Goal: Task Accomplishment & Management: Use online tool/utility

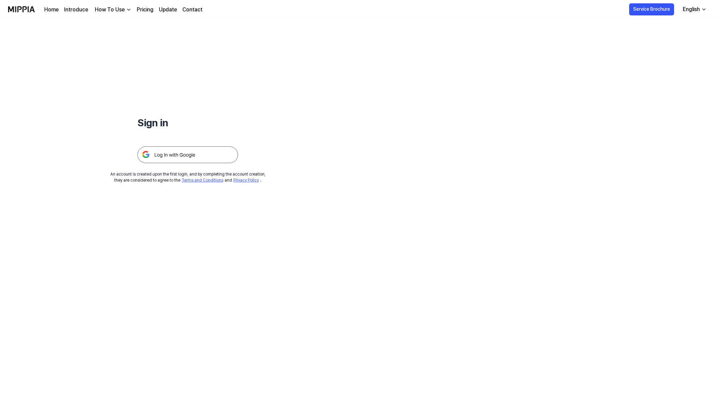
click at [217, 163] on img at bounding box center [187, 154] width 100 height 17
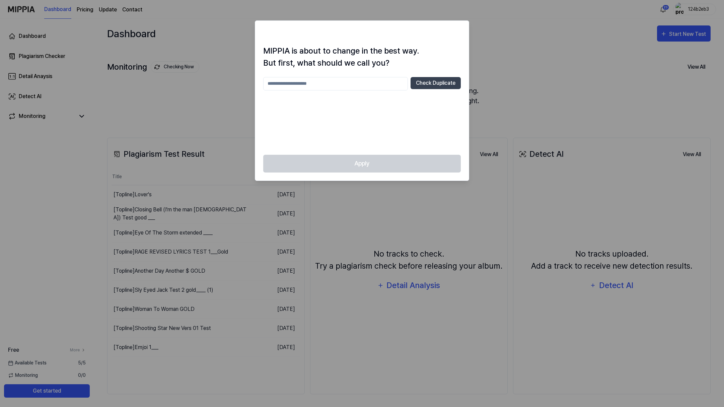
click at [278, 90] on input "text" at bounding box center [335, 83] width 145 height 13
click at [270, 90] on input "*******" at bounding box center [335, 83] width 145 height 13
type input "**********"
click at [420, 89] on button "Check Duplicate" at bounding box center [436, 83] width 50 height 12
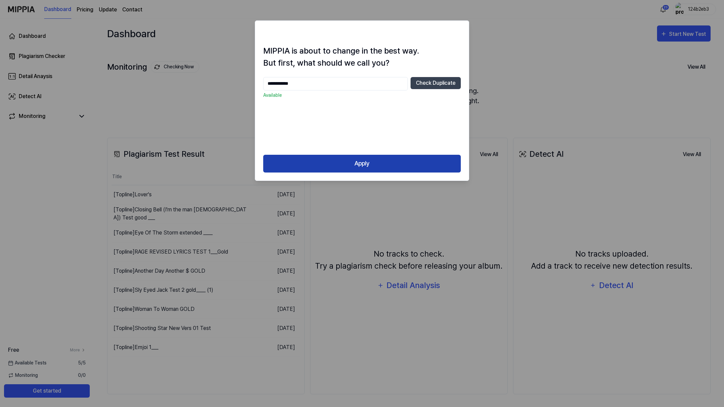
click at [359, 173] on button "Apply" at bounding box center [362, 164] width 198 height 18
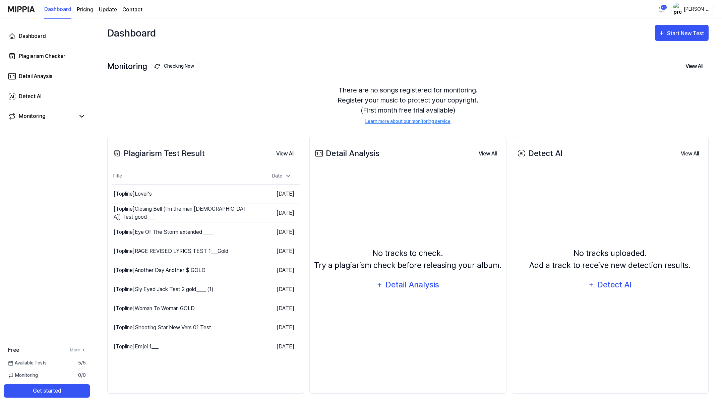
scroll to position [65, 0]
click at [90, 384] on button "Get started" at bounding box center [47, 390] width 86 height 13
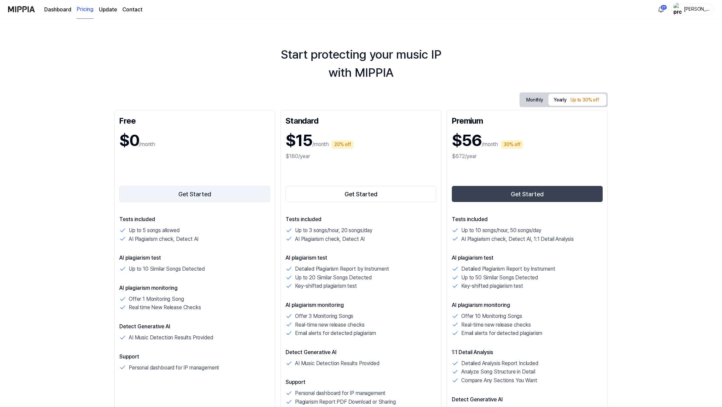
click at [141, 202] on button "Get Started" at bounding box center [194, 194] width 151 height 16
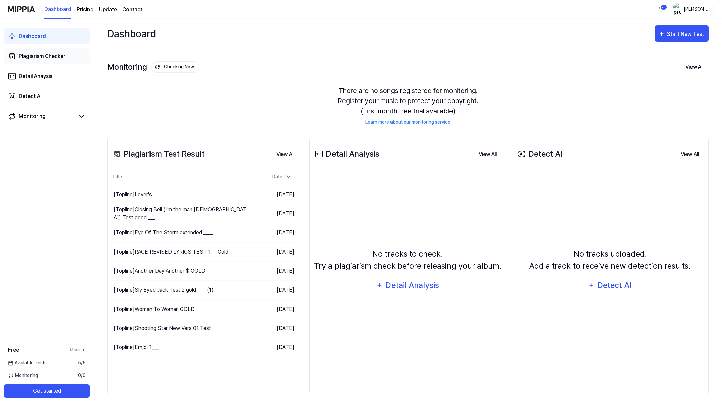
click at [41, 60] on div "Plagiarism Checker" at bounding box center [42, 56] width 47 height 8
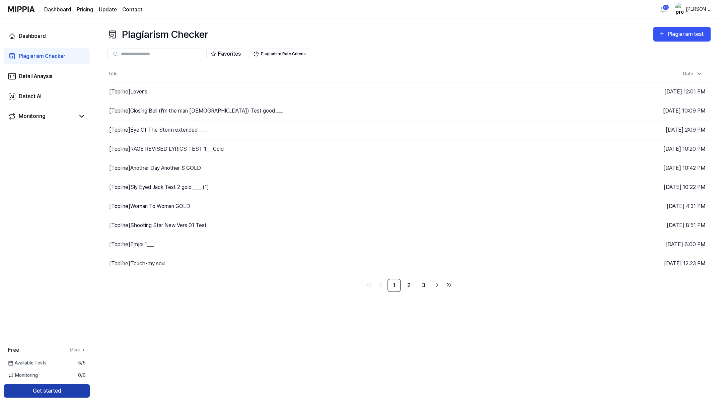
click at [56, 384] on button "Get started" at bounding box center [47, 390] width 86 height 13
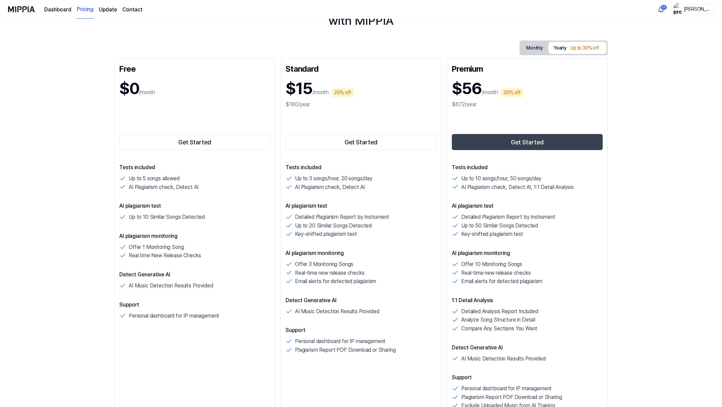
scroll to position [50, 0]
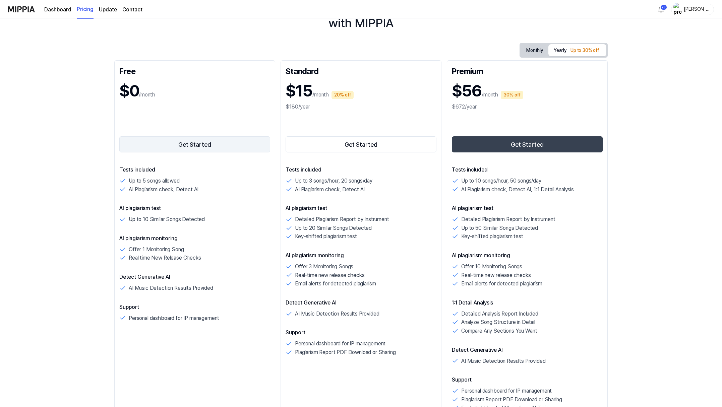
click at [150, 152] on button "Get Started" at bounding box center [194, 144] width 151 height 16
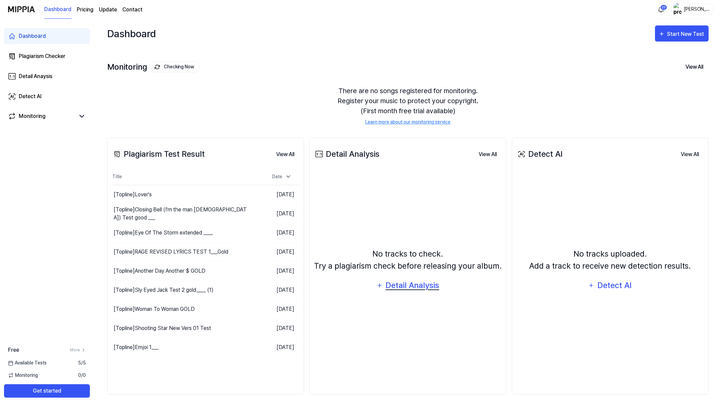
click at [419, 292] on div "Detail Analysis" at bounding box center [412, 285] width 55 height 13
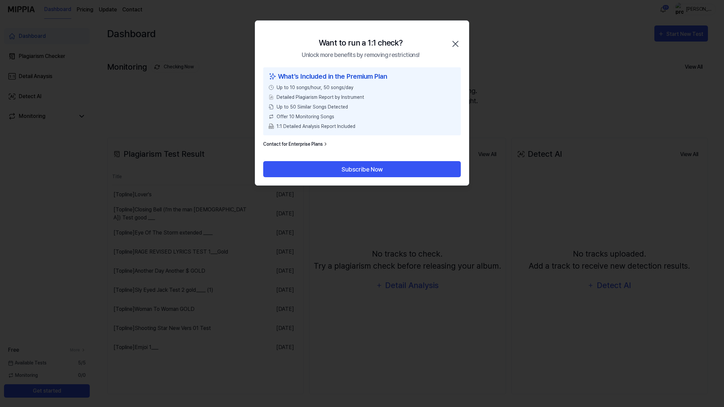
click at [430, 332] on div at bounding box center [362, 203] width 724 height 407
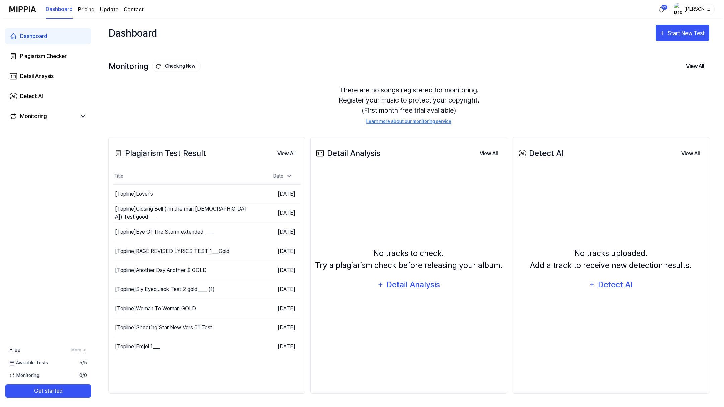
scroll to position [62, 0]
click at [413, 278] on div "Detail Analysis" at bounding box center [412, 284] width 55 height 13
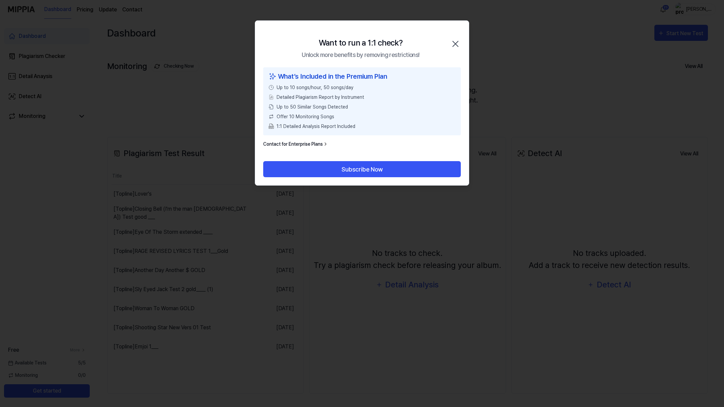
click at [454, 48] on icon "button" at bounding box center [455, 44] width 11 height 11
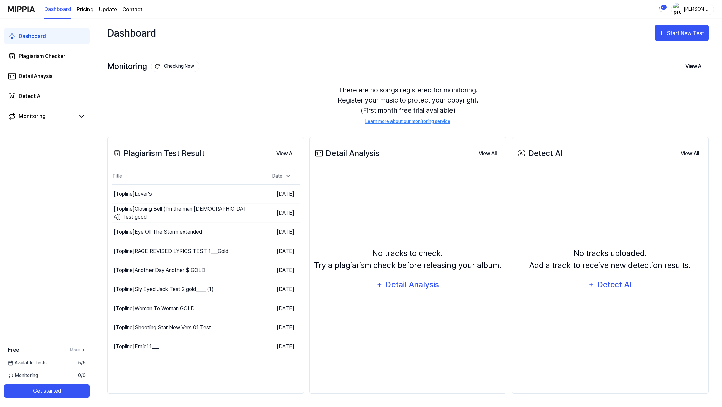
click at [439, 278] on div "Detail Analysis" at bounding box center [412, 284] width 55 height 13
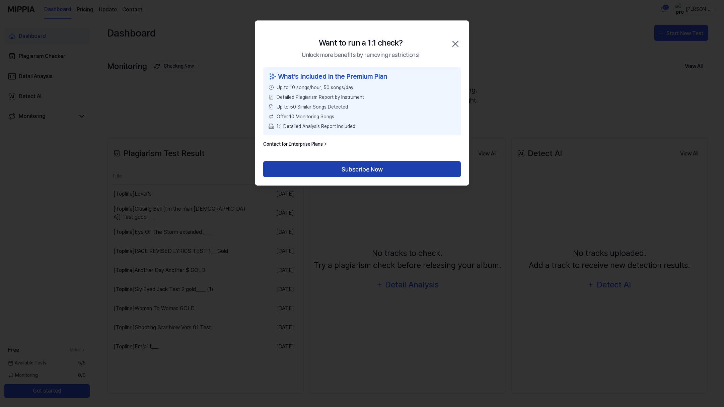
drag, startPoint x: 389, startPoint y: 203, endPoint x: 395, endPoint y: 207, distance: 7.5
click at [389, 177] on button "Subscribe Now" at bounding box center [362, 169] width 198 height 16
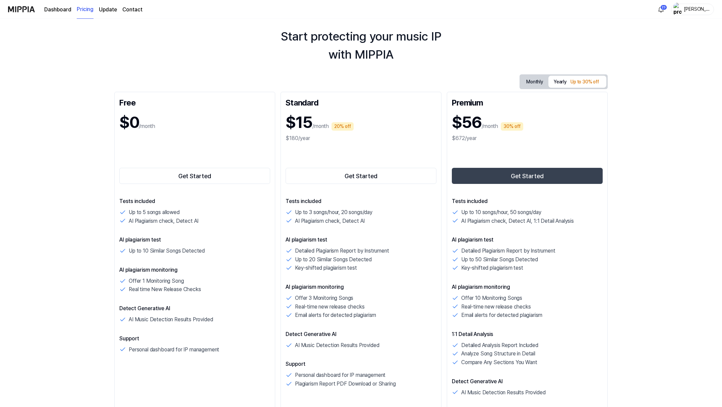
scroll to position [18, 0]
click at [144, 184] on button "Get Started" at bounding box center [194, 176] width 151 height 16
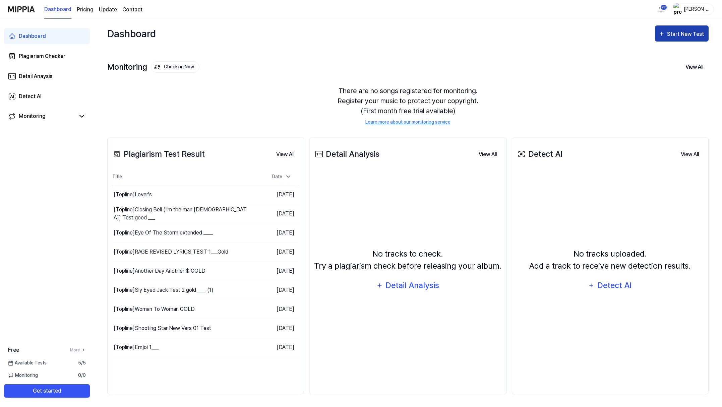
click at [667, 39] on div "Start New Test" at bounding box center [686, 34] width 38 height 9
click at [641, 68] on div "Plagiarism test" at bounding box center [649, 65] width 58 height 9
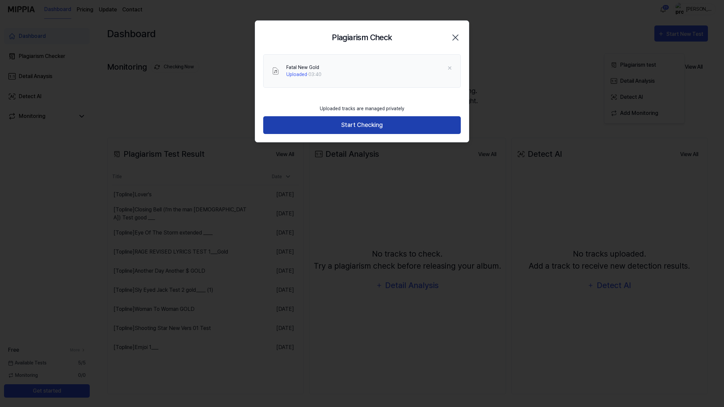
click at [367, 134] on button "Start Checking" at bounding box center [362, 125] width 198 height 18
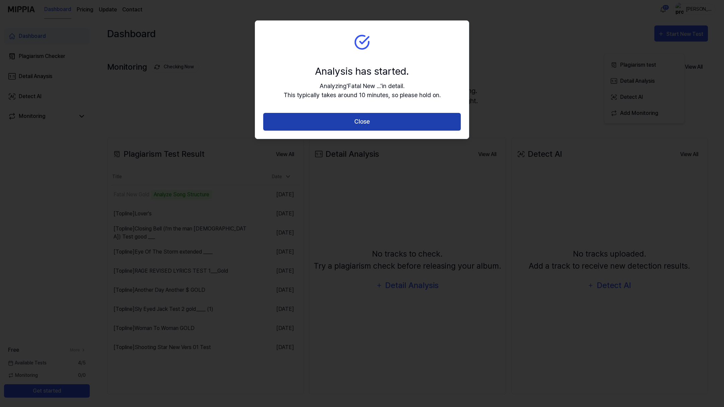
click at [357, 131] on button "Close" at bounding box center [362, 122] width 198 height 18
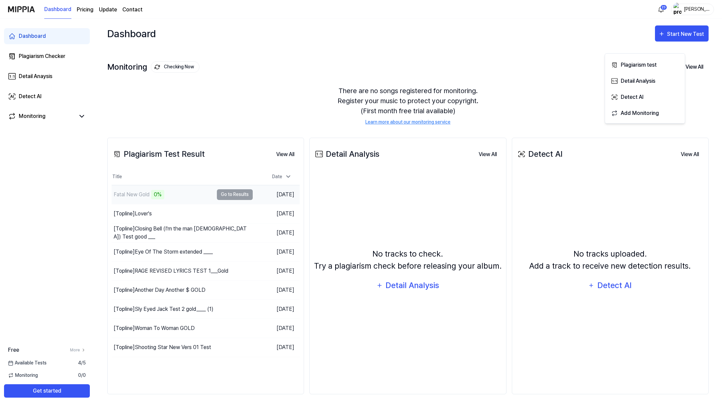
click at [224, 204] on td "Fatal New Gold 0% Go to Results" at bounding box center [182, 194] width 141 height 19
click at [222, 204] on td "Fatal New Gold 0% Go to Results" at bounding box center [182, 194] width 141 height 19
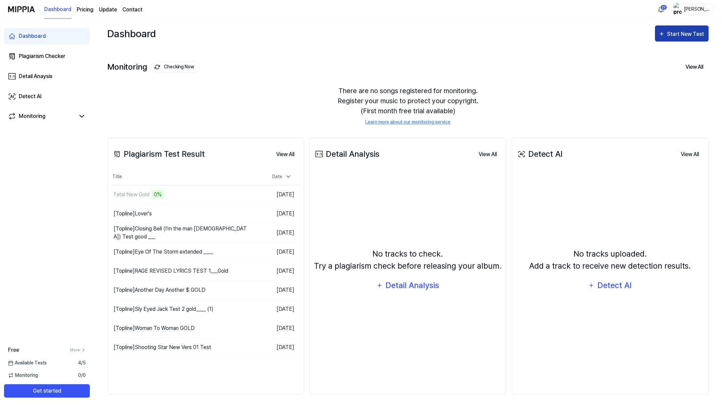
click at [674, 39] on div "Start New Test" at bounding box center [686, 34] width 38 height 9
click at [647, 68] on div "Plagiarism test" at bounding box center [649, 65] width 58 height 9
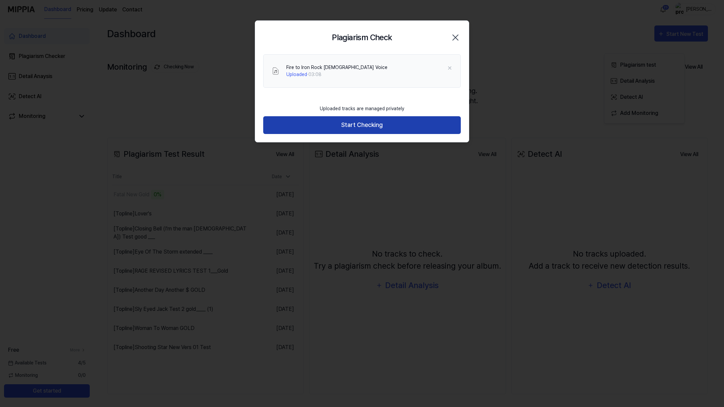
click at [366, 134] on button "Start Checking" at bounding box center [362, 125] width 198 height 18
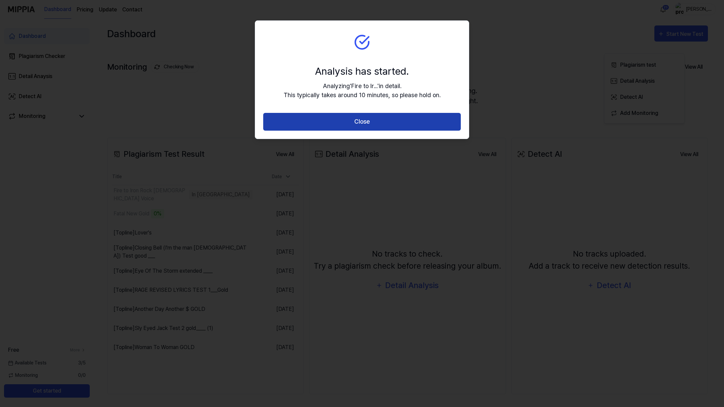
click at [368, 131] on button "Close" at bounding box center [362, 122] width 198 height 18
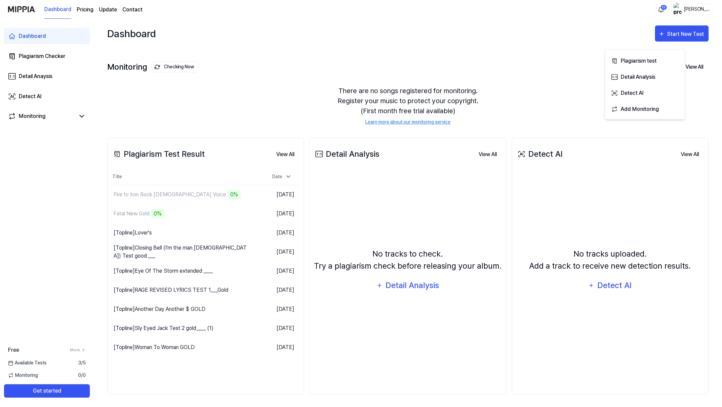
scroll to position [12, 0]
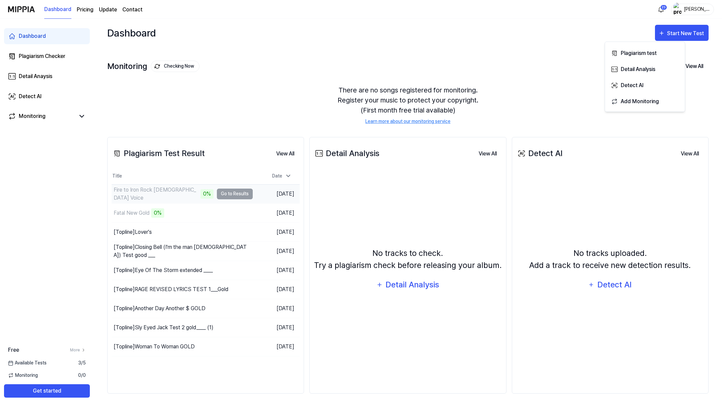
click at [234, 203] on td "Fire to Iron Rock Female Voice 0% Go to Results" at bounding box center [182, 194] width 141 height 19
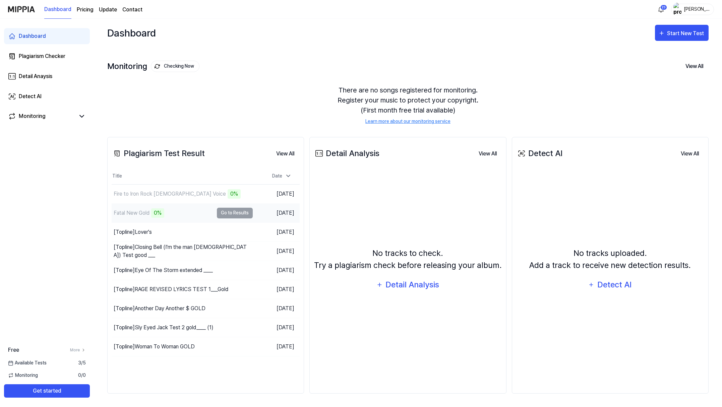
click at [229, 222] on td "Fatal New Gold 0% Go to Results" at bounding box center [182, 213] width 141 height 19
click at [149, 217] on div "Fatal New Gold" at bounding box center [132, 213] width 36 height 8
click at [222, 204] on td "Fire to Iron Rock Female Voice 0% Go to Results" at bounding box center [182, 194] width 141 height 19
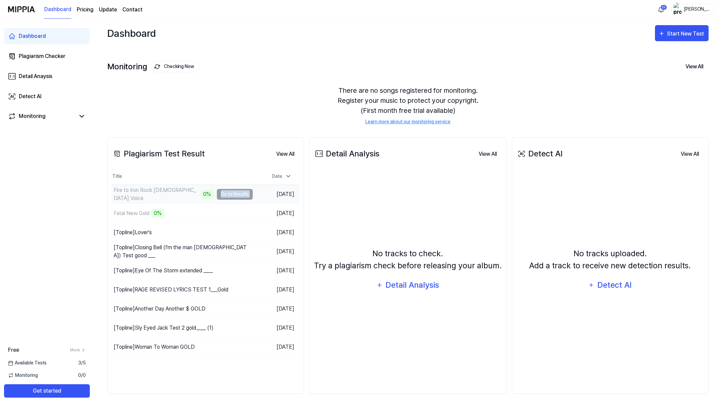
click at [222, 204] on td "Fire to Iron Rock Female Voice 0% Go to Results" at bounding box center [182, 194] width 141 height 19
click at [213, 204] on td "Fire to Iron Rock Female Voice 0% Go to Results" at bounding box center [182, 194] width 141 height 19
click at [201, 199] on div "0%" at bounding box center [206, 194] width 13 height 9
click at [291, 180] on icon at bounding box center [288, 176] width 7 height 7
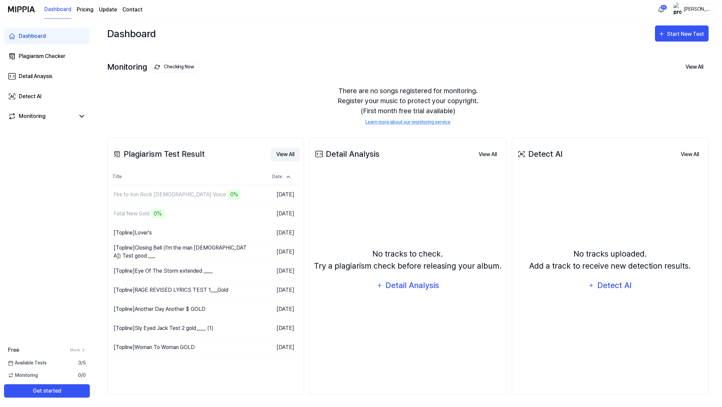
click at [294, 161] on button "View All" at bounding box center [285, 154] width 29 height 13
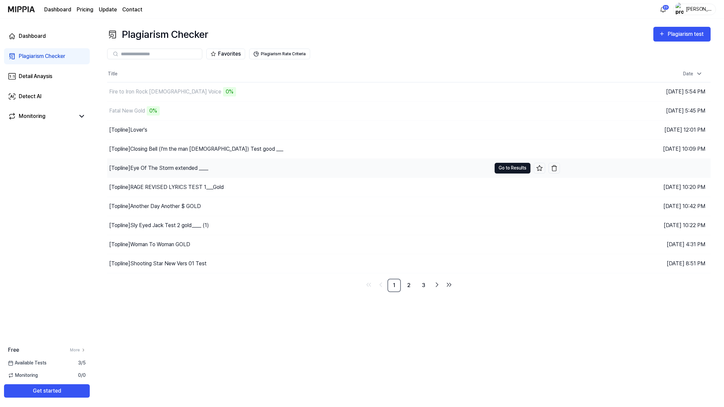
click at [500, 174] on button "Go to Results" at bounding box center [513, 168] width 36 height 11
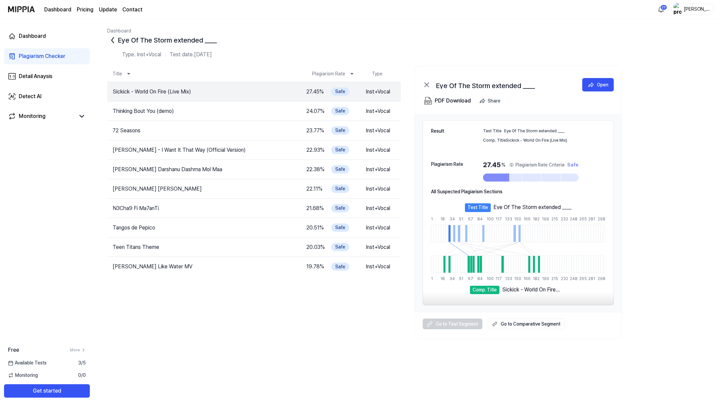
click at [36, 359] on span "Available Tests" at bounding box center [27, 362] width 39 height 7
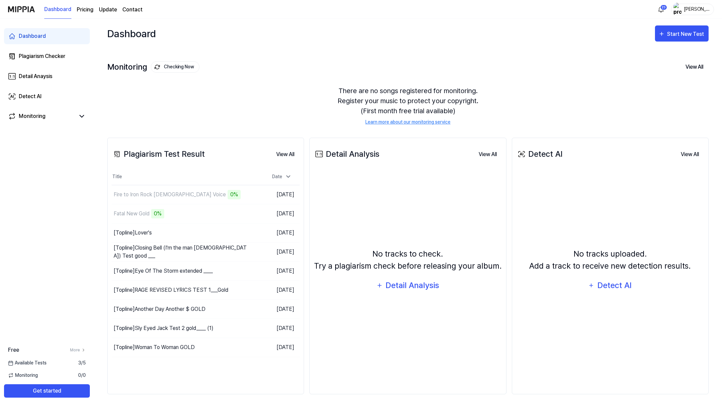
scroll to position [1, 0]
click at [150, 202] on div "Fire to Iron Rock [DEMOGRAPHIC_DATA] Voice" at bounding box center [156, 194] width 85 height 16
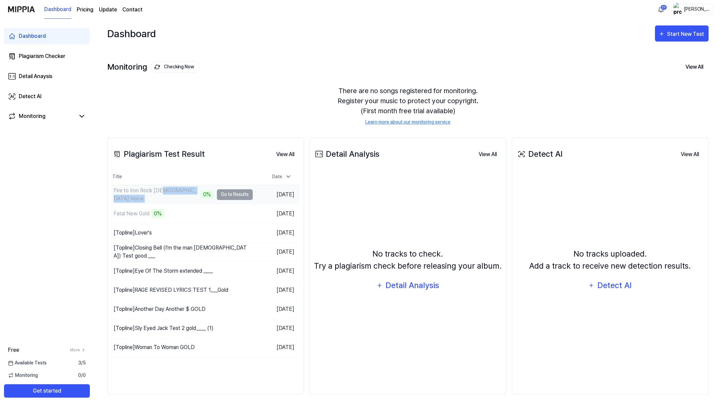
click at [152, 203] on div "Fire to Iron Rock [DEMOGRAPHIC_DATA] Voice" at bounding box center [156, 195] width 85 height 16
click at [149, 218] on div "Fatal New Gold" at bounding box center [132, 214] width 36 height 8
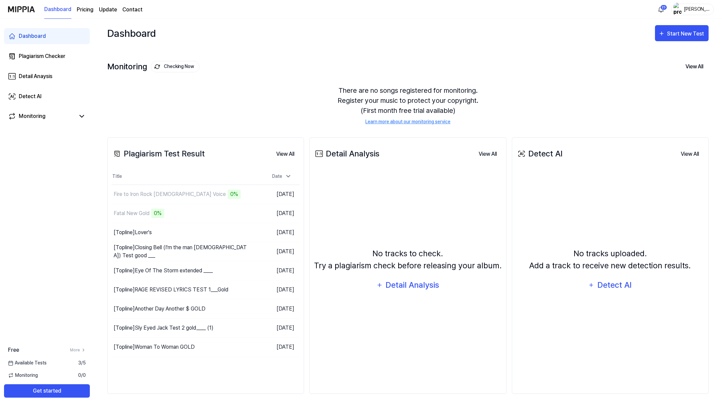
click at [94, 240] on div "Dashboard Plagiarism Checker Detail Anaysis Detect AI Monitoring Free More Avai…" at bounding box center [47, 213] width 94 height 388
click at [384, 154] on div "Plagiarism Test Result View All Plagiarism Test Result Title Date Fire to Iron …" at bounding box center [407, 265] width 601 height 283
click at [383, 125] on link "Learn more about our monitoring service" at bounding box center [407, 121] width 85 height 7
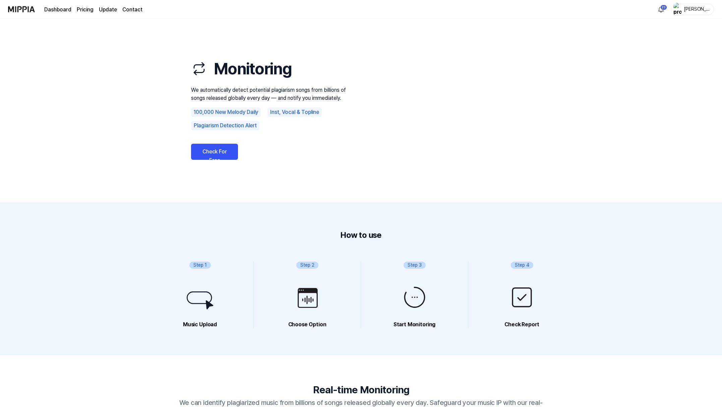
click at [383, 148] on video at bounding box center [450, 108] width 161 height 134
click at [191, 160] on link "Check For Free" at bounding box center [214, 152] width 47 height 16
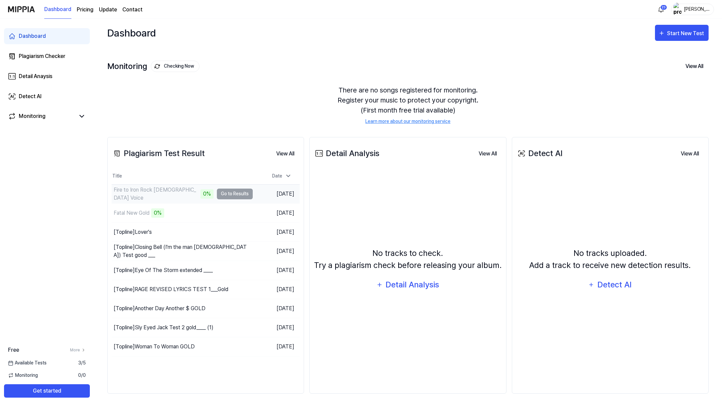
click at [229, 203] on td "Fire to Iron Rock Female Voice 0% Go to Results" at bounding box center [182, 194] width 141 height 19
click at [182, 202] on div "Fire to Iron Rock Female Voice" at bounding box center [156, 194] width 85 height 16
click at [231, 203] on td "Fire to Iron Rock Female Voice 0% Go to Results" at bounding box center [182, 194] width 141 height 19
click at [232, 203] on td "Fire to Iron Rock Female Voice 0% Go to Results" at bounding box center [182, 194] width 141 height 19
click at [86, 120] on icon at bounding box center [82, 116] width 8 height 8
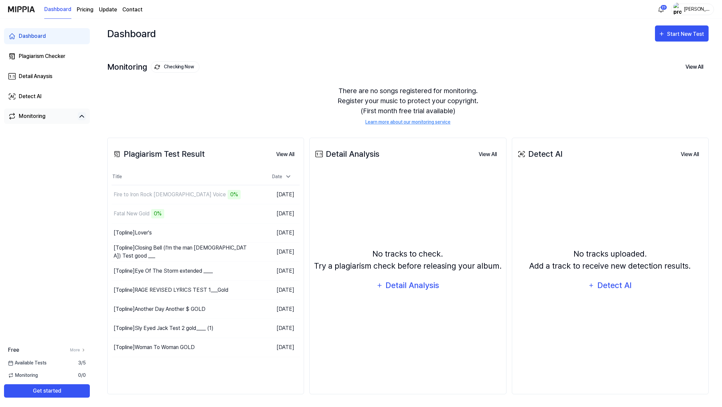
click at [86, 120] on icon at bounding box center [82, 116] width 8 height 8
click at [65, 60] on div "Plagiarism Checker" at bounding box center [42, 56] width 47 height 8
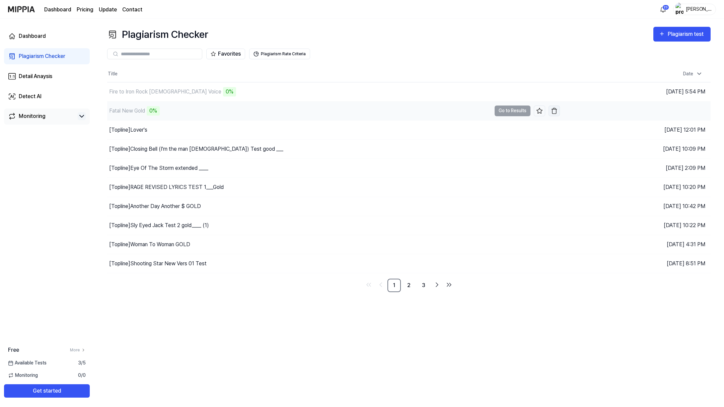
click at [558, 114] on img "button" at bounding box center [554, 111] width 7 height 7
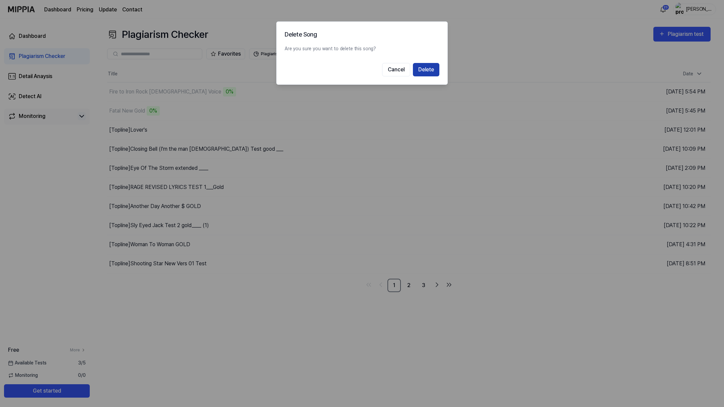
click at [434, 76] on button "Delete" at bounding box center [426, 69] width 26 height 13
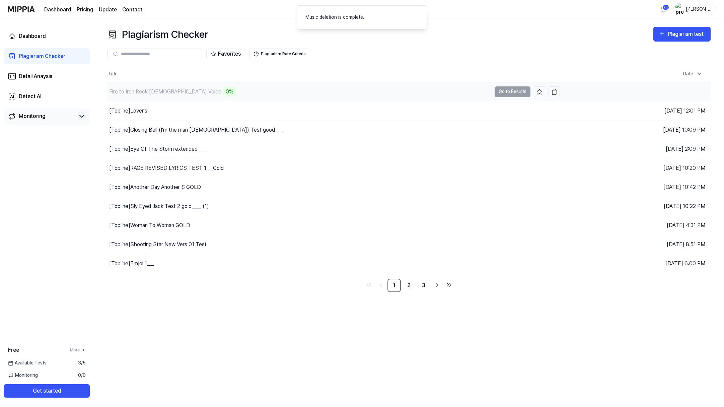
click at [217, 96] on div "Fire to Iron Rock [DEMOGRAPHIC_DATA] Voice" at bounding box center [165, 92] width 112 height 8
click at [178, 96] on div "Fire to Iron Rock [DEMOGRAPHIC_DATA] Voice" at bounding box center [165, 92] width 112 height 8
click at [556, 95] on img "button" at bounding box center [554, 91] width 7 height 7
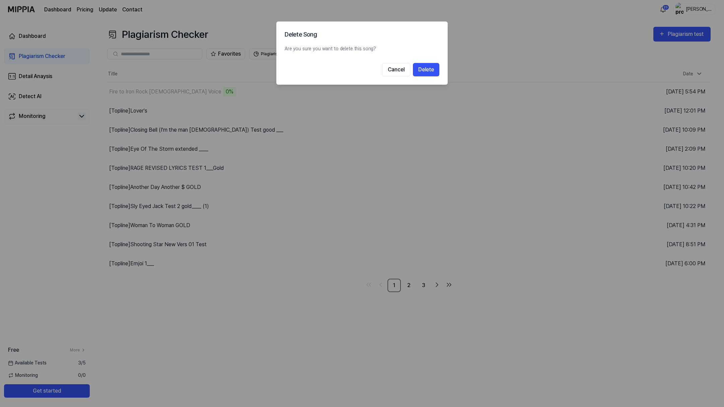
click at [439, 76] on button "Delete" at bounding box center [426, 69] width 26 height 13
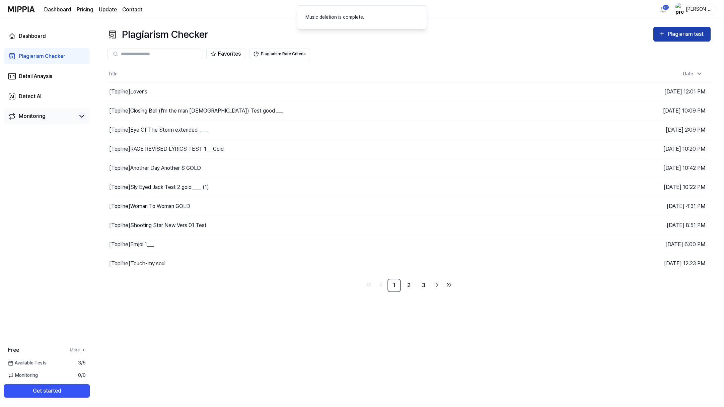
click at [668, 39] on div "Plagiarism test" at bounding box center [687, 34] width 38 height 9
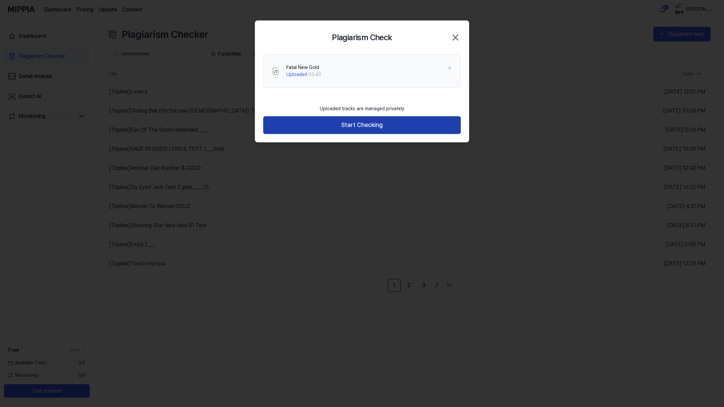
click at [371, 134] on button "Start Checking" at bounding box center [362, 125] width 198 height 18
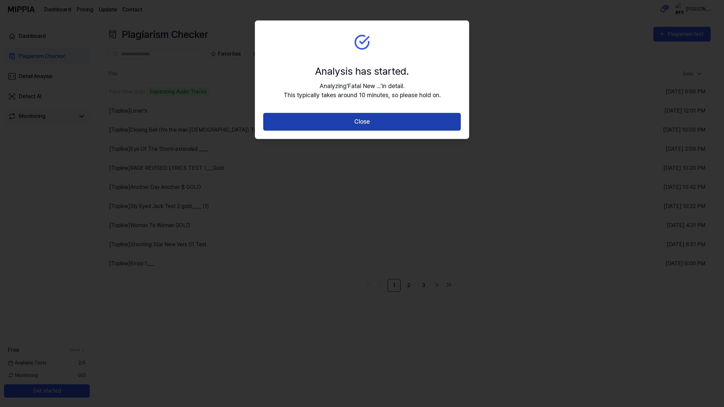
click at [366, 131] on button "Close" at bounding box center [362, 122] width 198 height 18
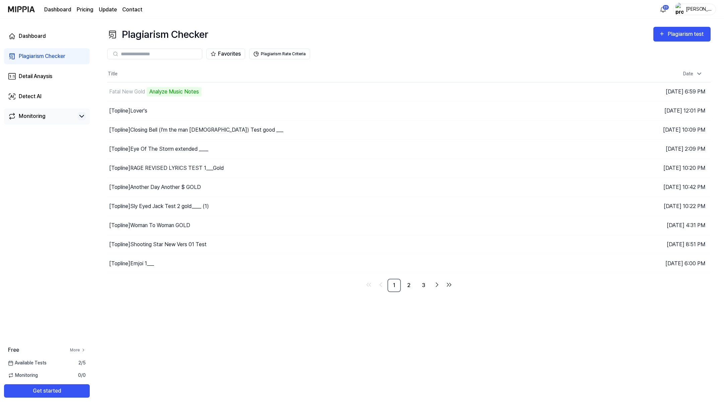
click at [84, 349] on icon at bounding box center [83, 350] width 1 height 2
click at [93, 12] on page\) "Pricing" at bounding box center [85, 10] width 17 height 8
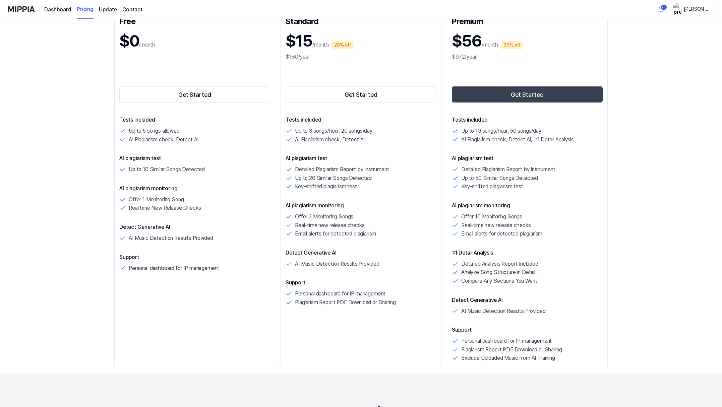
scroll to position [99, 0]
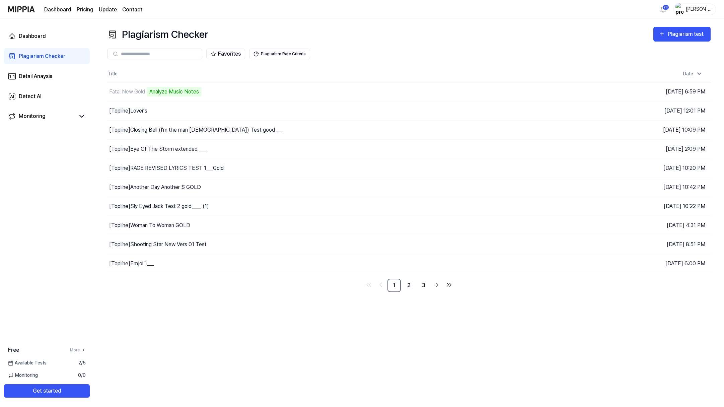
click at [93, 12] on page\) "Pricing" at bounding box center [85, 10] width 17 height 8
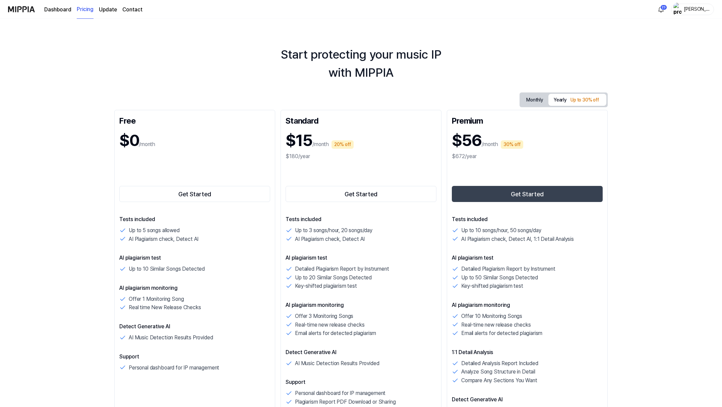
drag, startPoint x: 46, startPoint y: 11, endPoint x: 31, endPoint y: 12, distance: 14.4
click at [31, 11] on div "Dashboard Pricing Update Contact" at bounding box center [75, 9] width 134 height 18
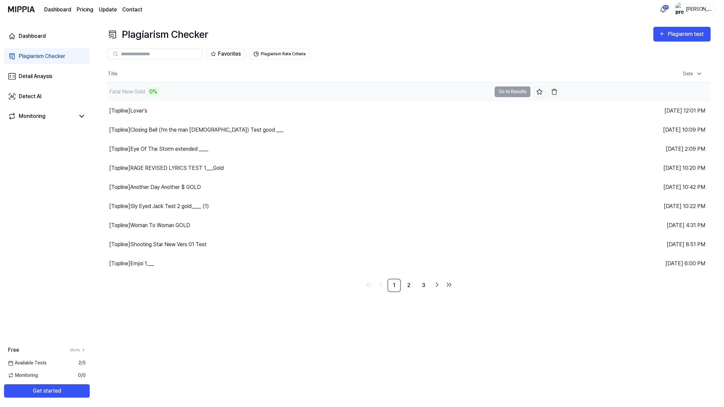
click at [505, 101] on td "Fatal New Gold 0% Go to Results" at bounding box center [333, 91] width 453 height 19
click at [503, 101] on td "Fatal New Gold 0% Go to Results" at bounding box center [333, 91] width 453 height 19
drag, startPoint x: 150, startPoint y: 41, endPoint x: 258, endPoint y: 41, distance: 108.5
click at [208, 41] on div "Plagiarism Checker" at bounding box center [157, 34] width 101 height 15
copy div "Plagiarism Checker"
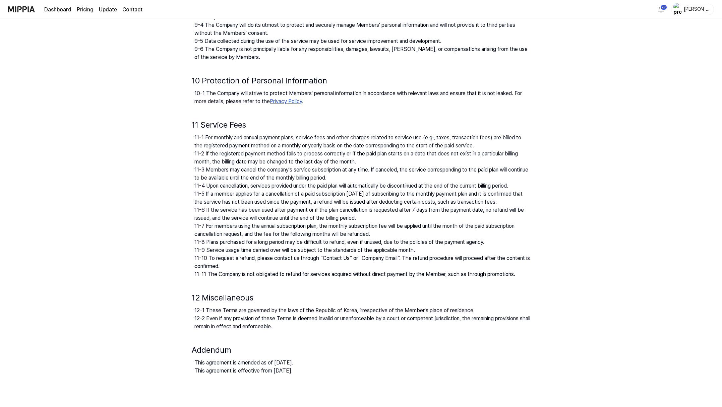
scroll to position [770, 0]
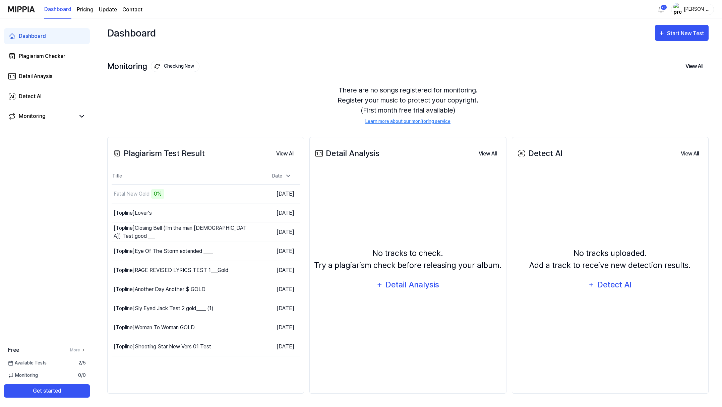
scroll to position [1, 0]
click at [93, 13] on page\) "Pricing" at bounding box center [85, 10] width 17 height 8
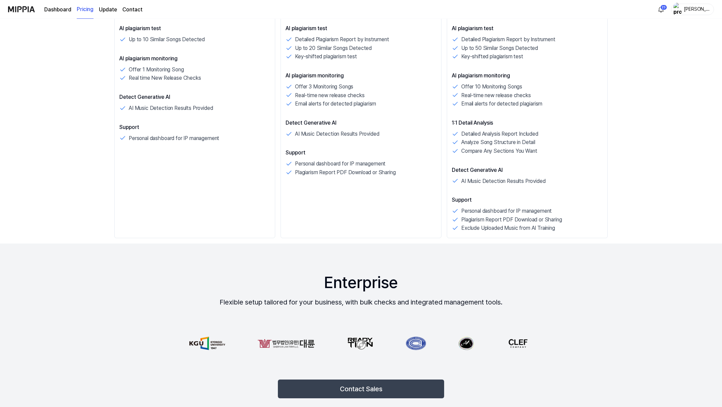
scroll to position [222, 0]
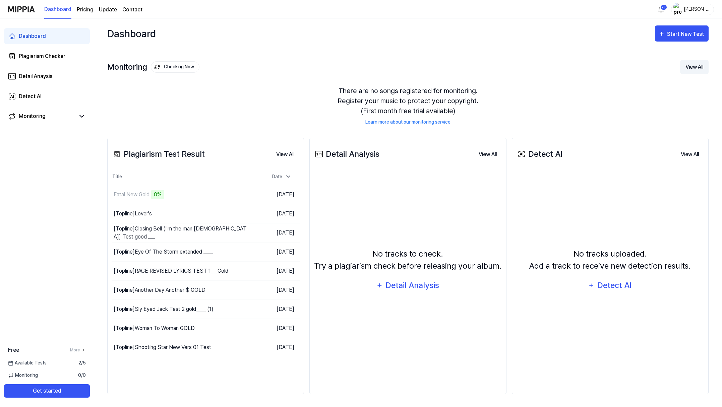
click at [686, 74] on button "View All" at bounding box center [694, 67] width 28 height 14
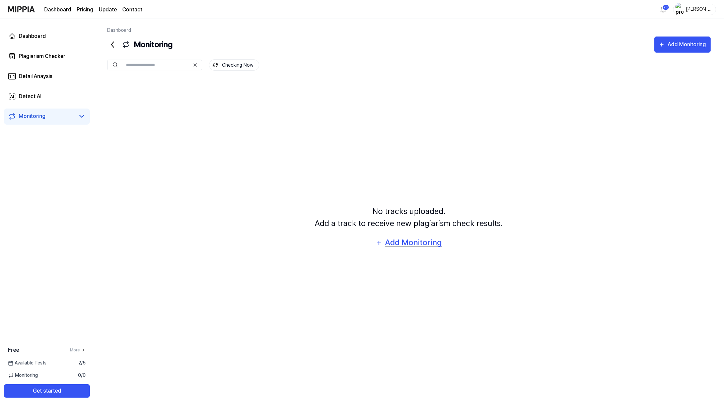
click at [430, 249] on div "Add Monitoring" at bounding box center [414, 242] width 58 height 13
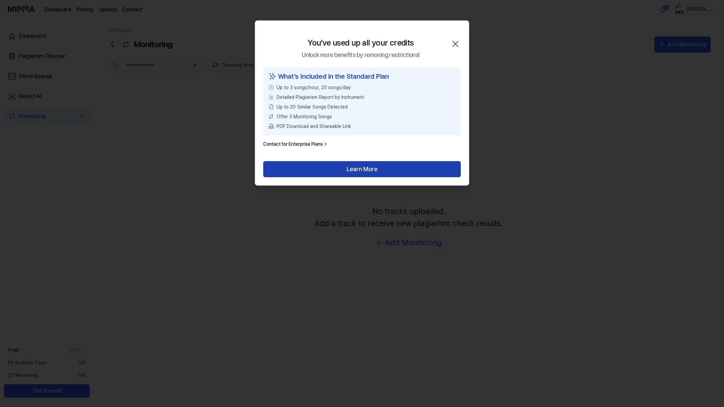
click at [361, 177] on button "Learn More" at bounding box center [362, 169] width 198 height 16
